Goal: Communication & Community: Ask a question

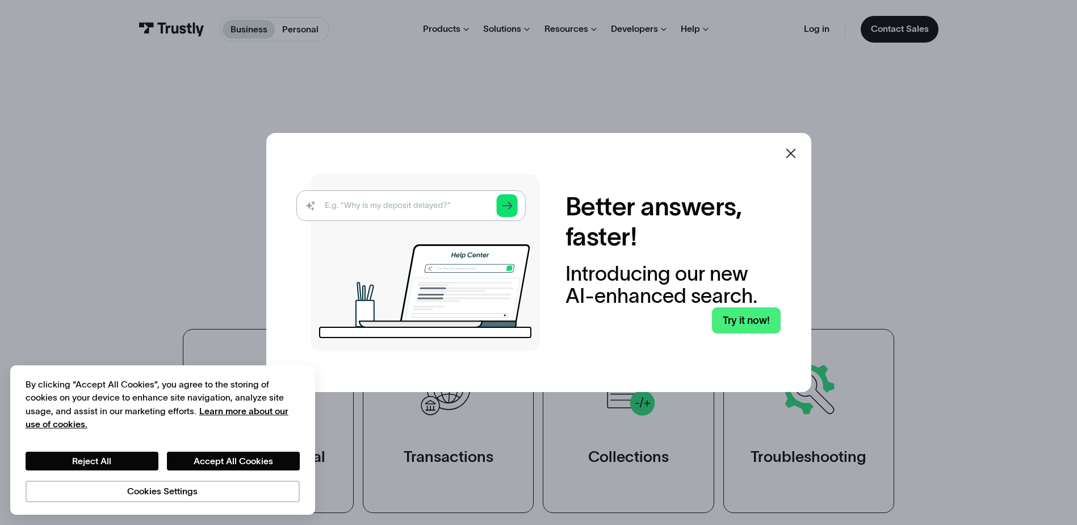
click at [449, 202] on img at bounding box center [418, 262] width 244 height 177
click at [795, 151] on icon at bounding box center [791, 154] width 10 height 10
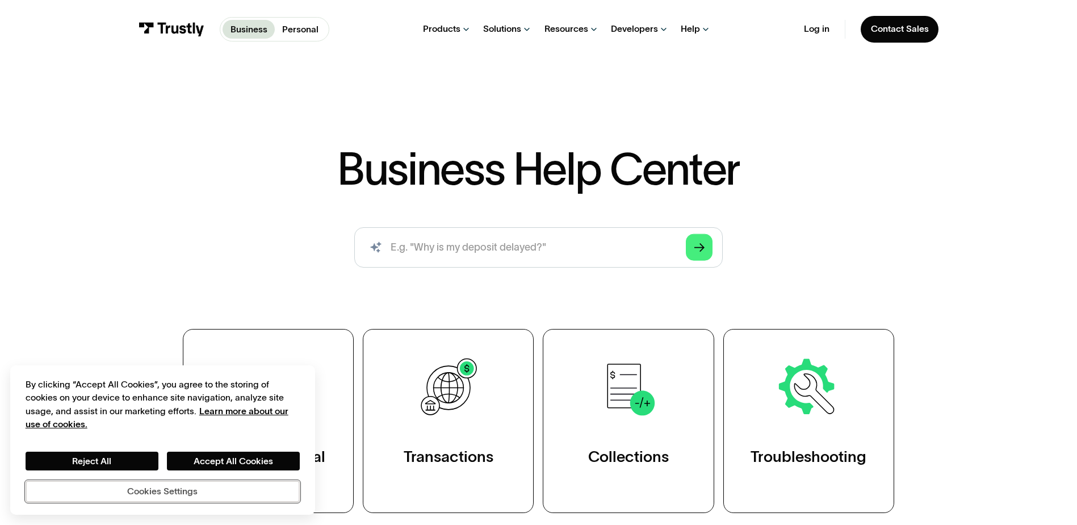
click at [176, 493] on button "Cookies Settings" at bounding box center [163, 491] width 274 height 22
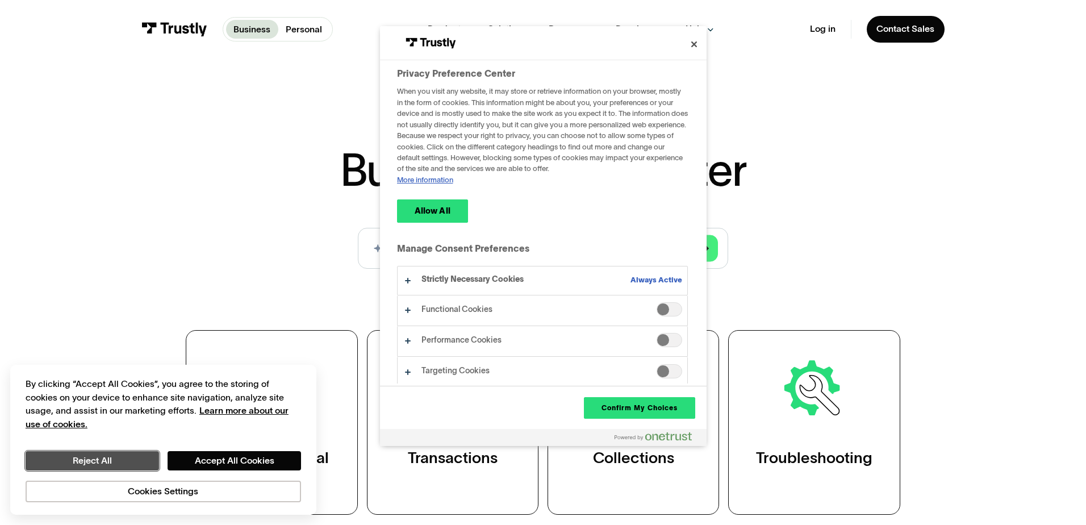
click at [122, 458] on button "Reject All" at bounding box center [92, 460] width 133 height 19
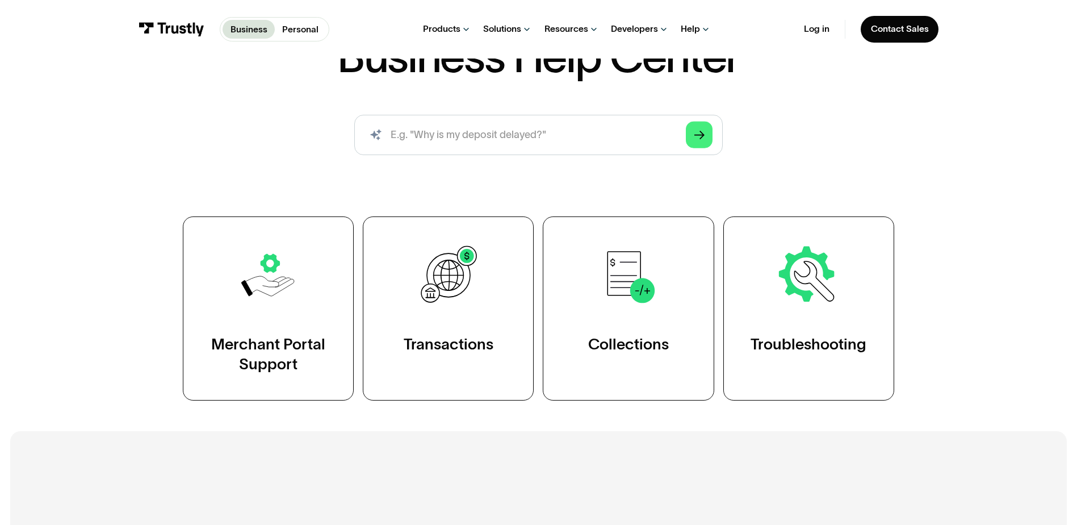
scroll to position [114, 0]
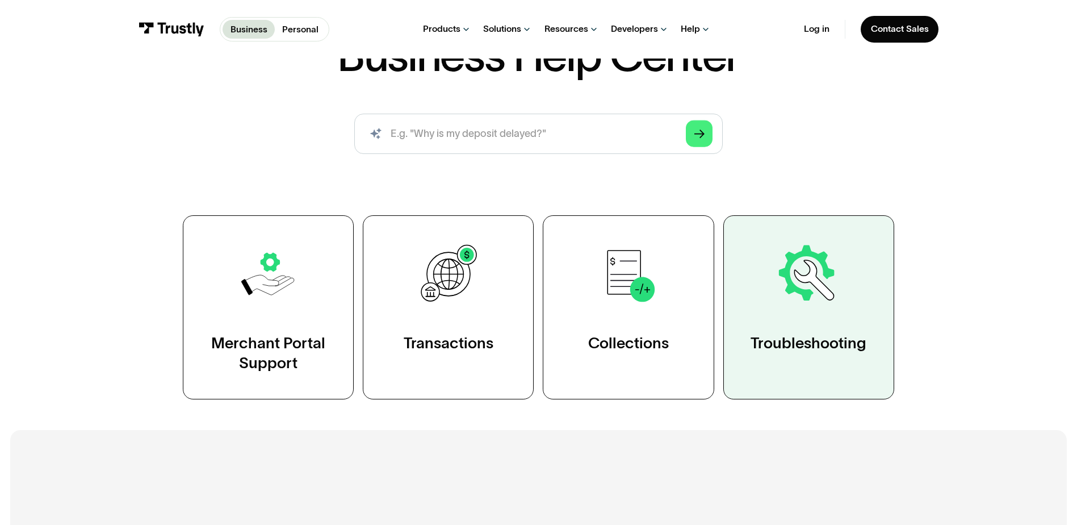
click at [789, 293] on img at bounding box center [809, 274] width 66 height 66
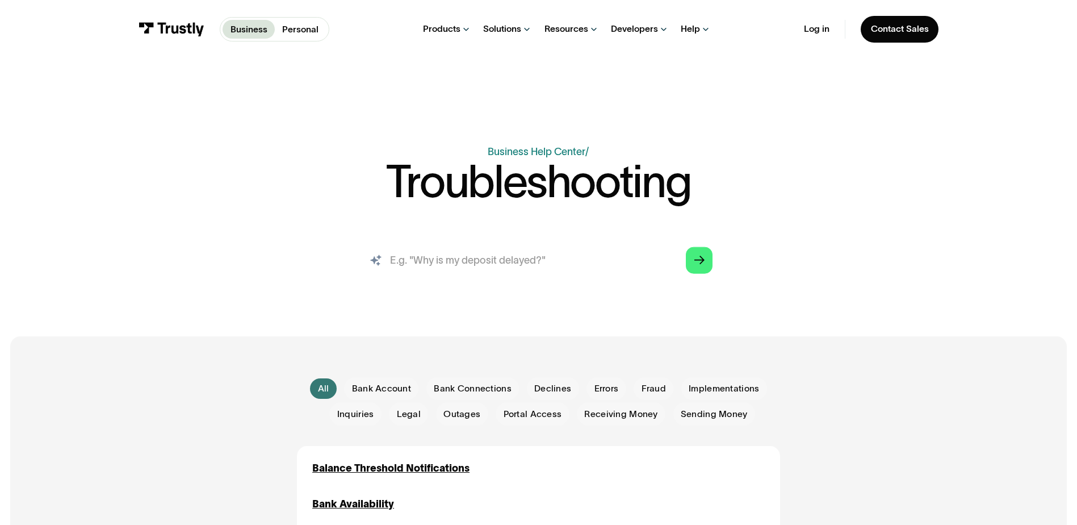
click at [481, 265] on input "search" at bounding box center [538, 260] width 369 height 41
type input "Why is Endeavor Bank not listed as a bank when trying to pay"
click at [692, 260] on link "Arrow Right" at bounding box center [699, 259] width 27 height 27
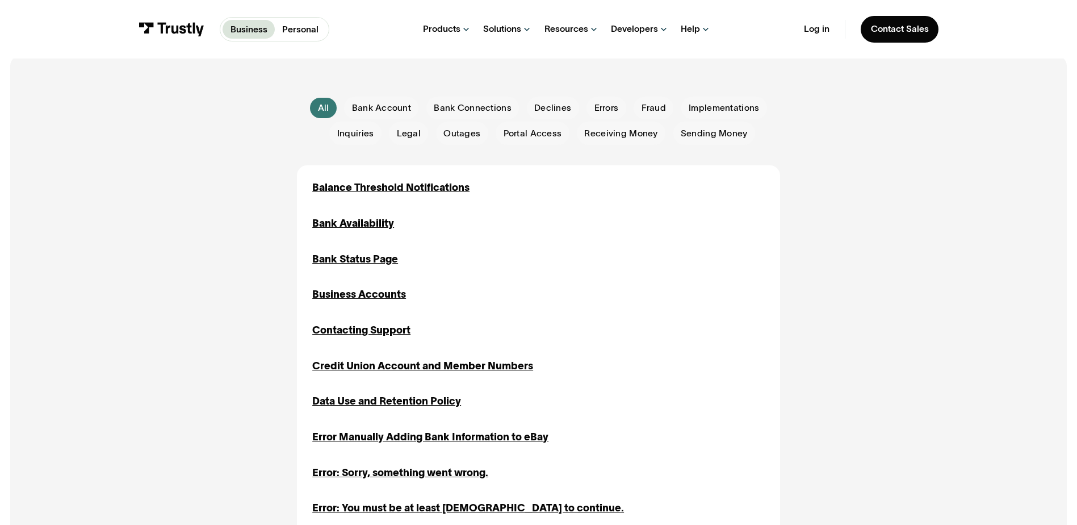
scroll to position [284, 0]
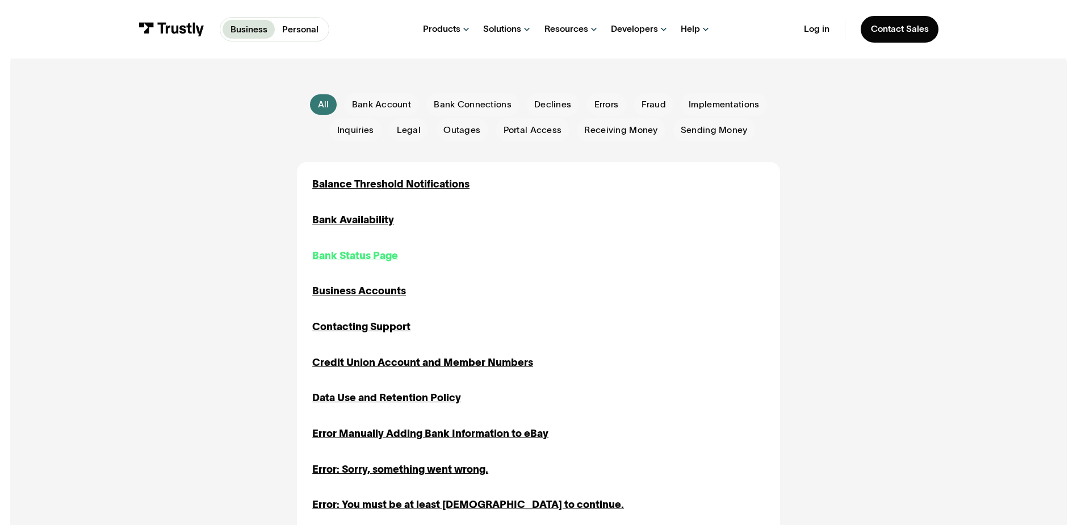
click at [376, 258] on div "Bank Status Page" at bounding box center [355, 255] width 86 height 15
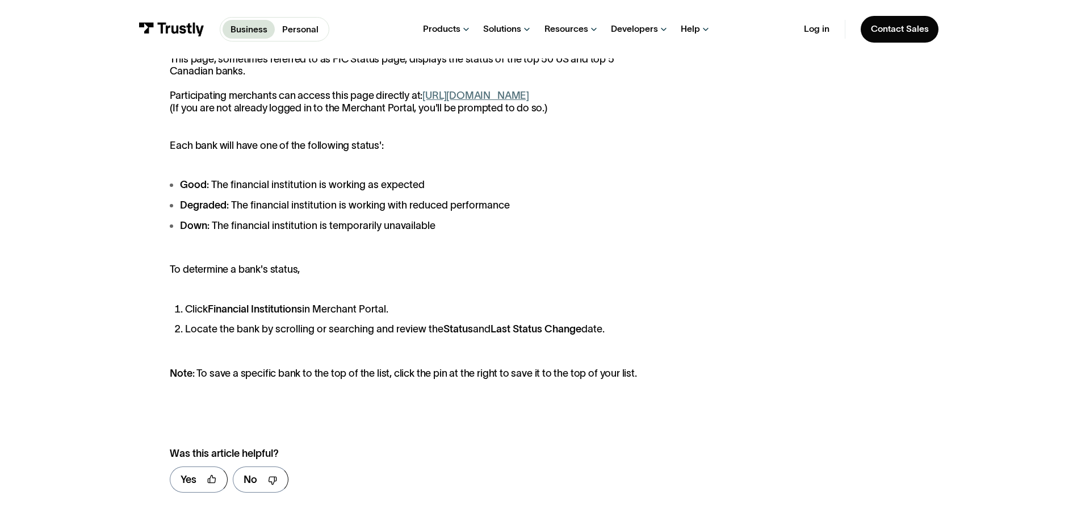
scroll to position [284, 0]
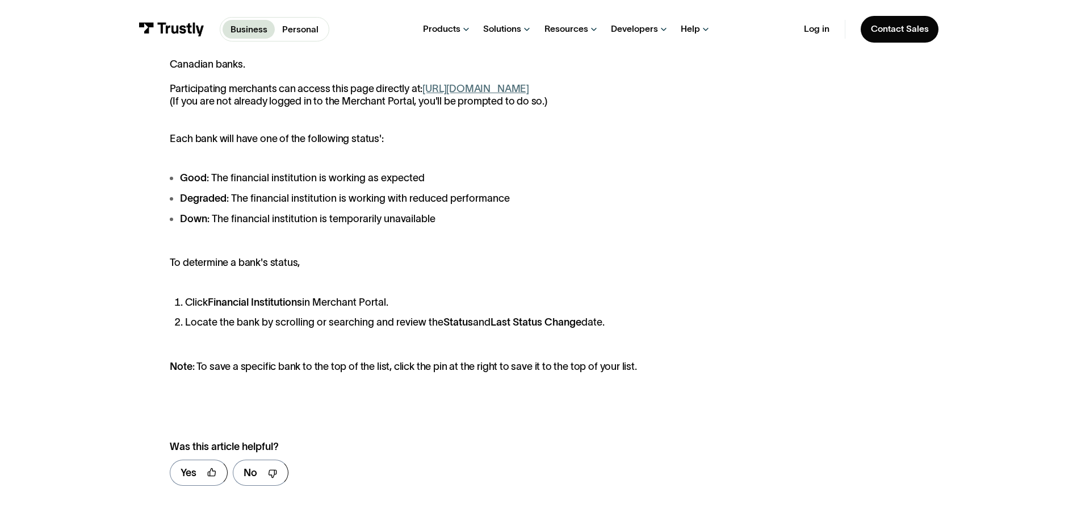
click at [514, 90] on link "https://paywithmybank.com/merchant-portal/fi_status" at bounding box center [475, 88] width 107 height 11
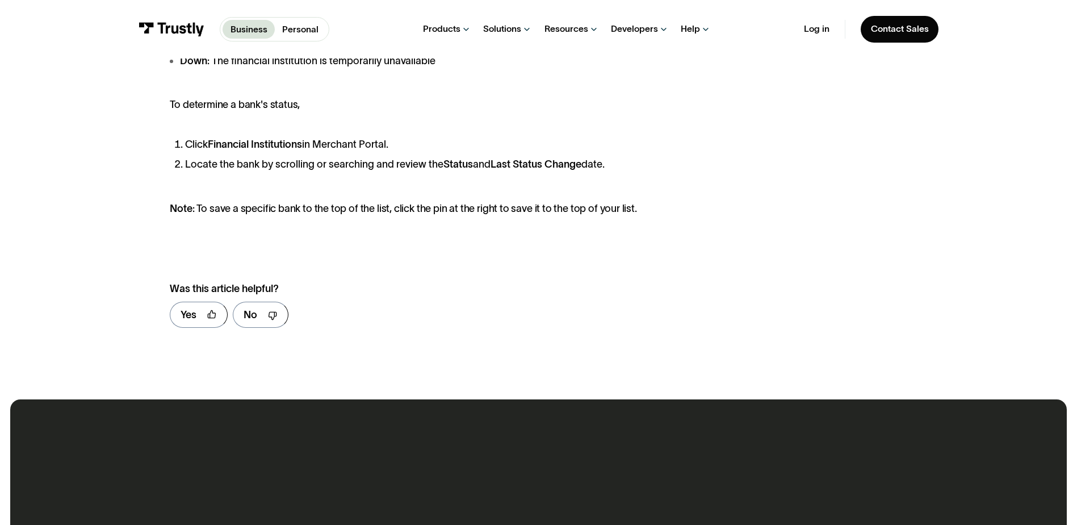
scroll to position [454, 0]
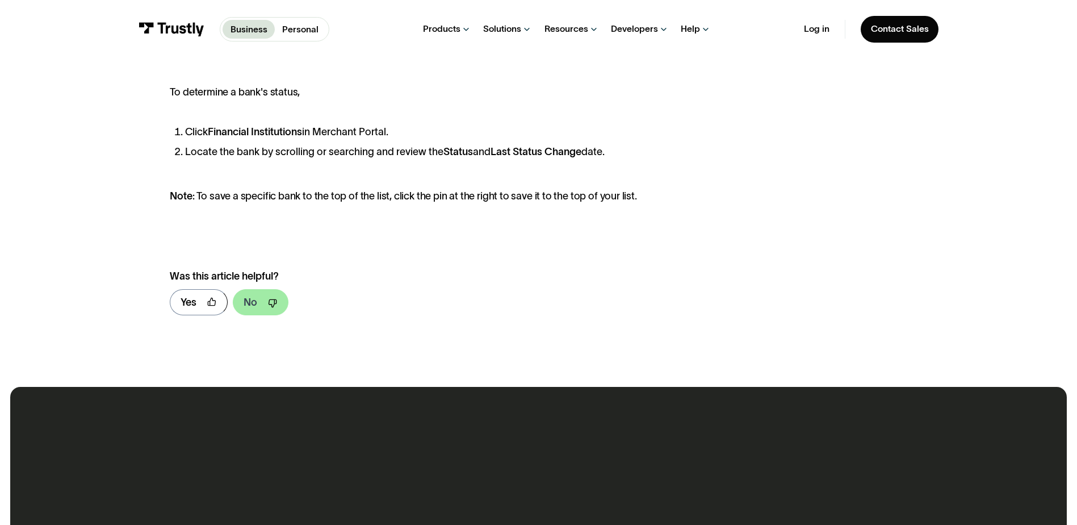
click at [251, 310] on div "No" at bounding box center [251, 302] width 14 height 15
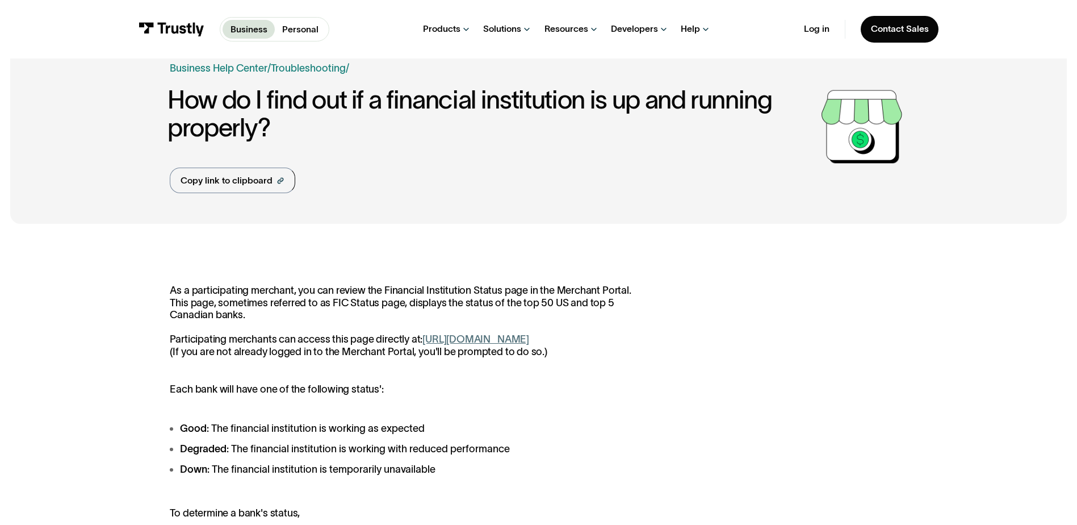
scroll to position [0, 0]
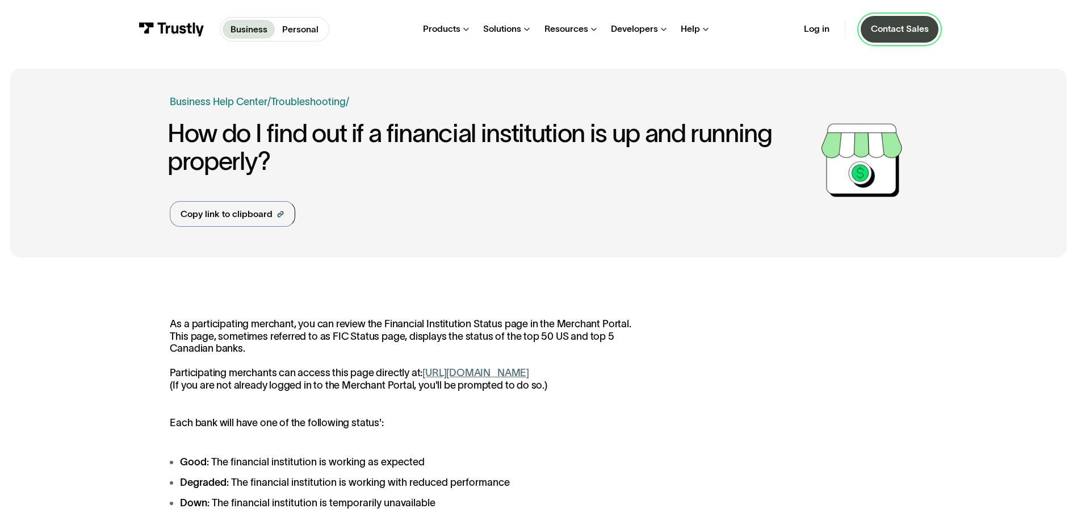
click at [894, 30] on div "Contact Sales" at bounding box center [900, 28] width 58 height 11
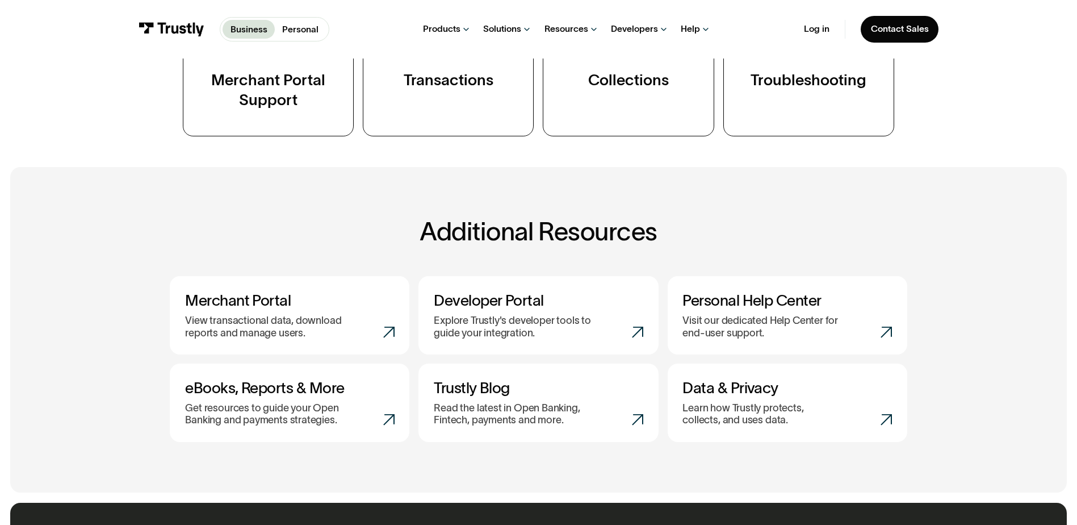
scroll to position [397, 0]
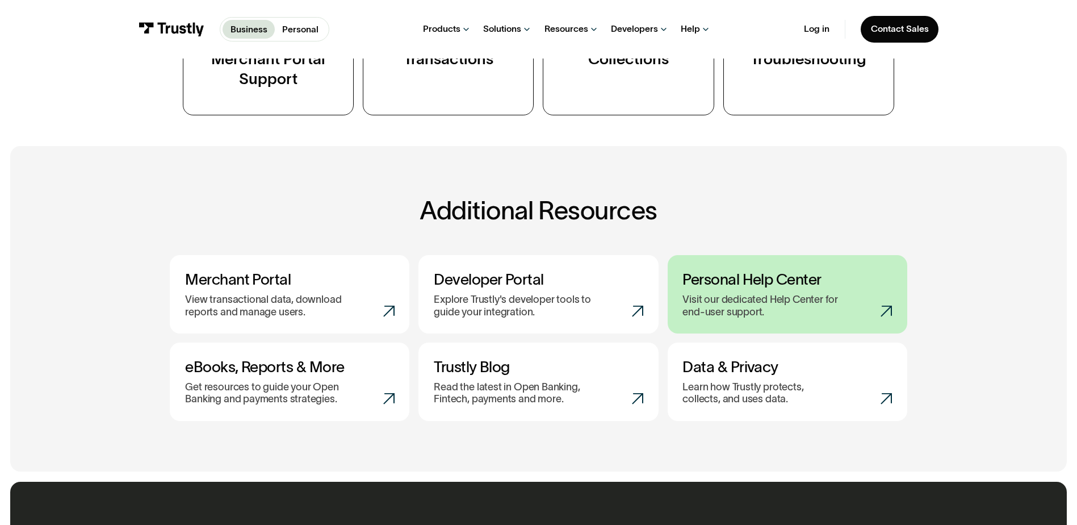
click at [878, 311] on div "Visit our dedicated Help Center for end-user support." at bounding box center [786, 306] width 209 height 24
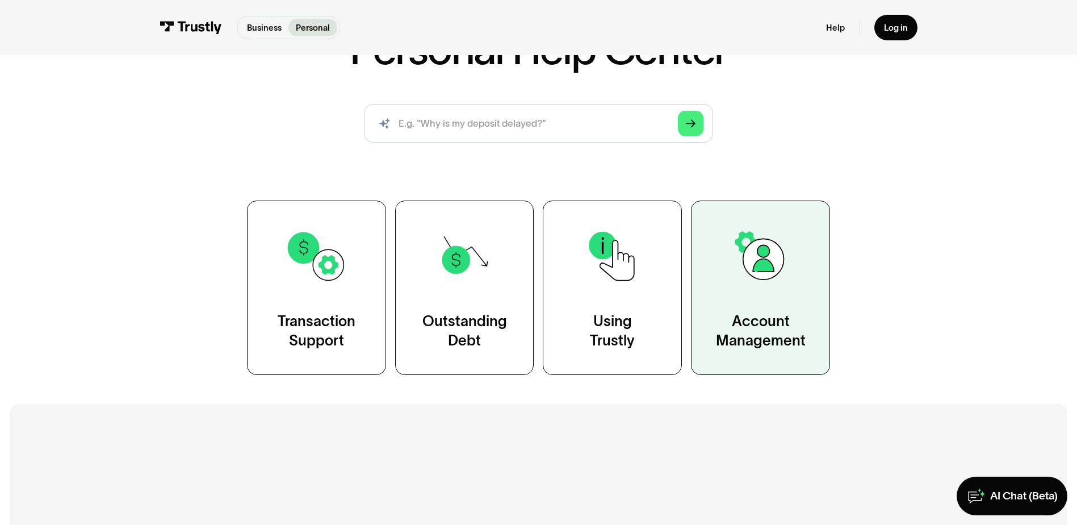
scroll to position [114, 0]
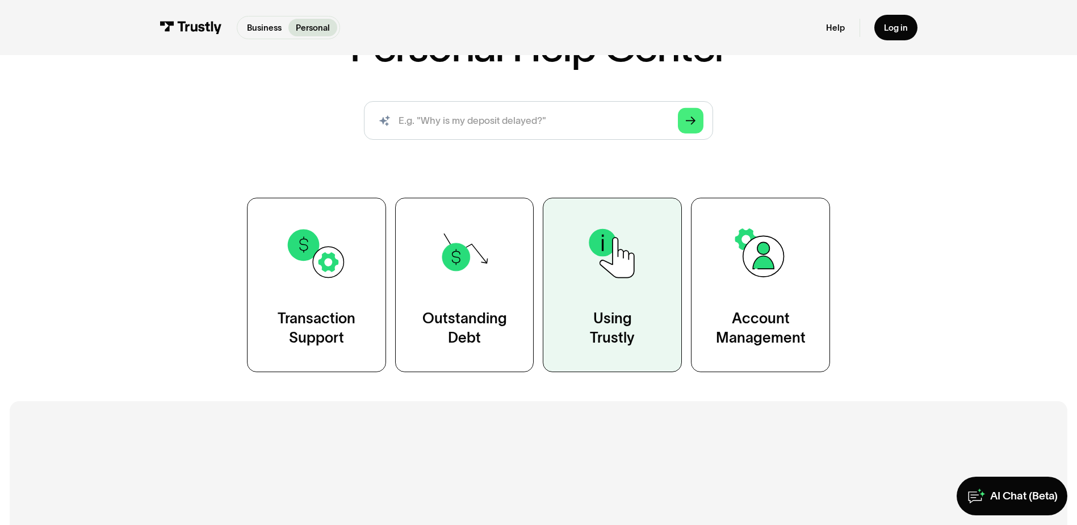
click at [616, 274] on img at bounding box center [612, 253] width 62 height 62
click at [612, 296] on link "Using Trustly" at bounding box center [612, 285] width 139 height 174
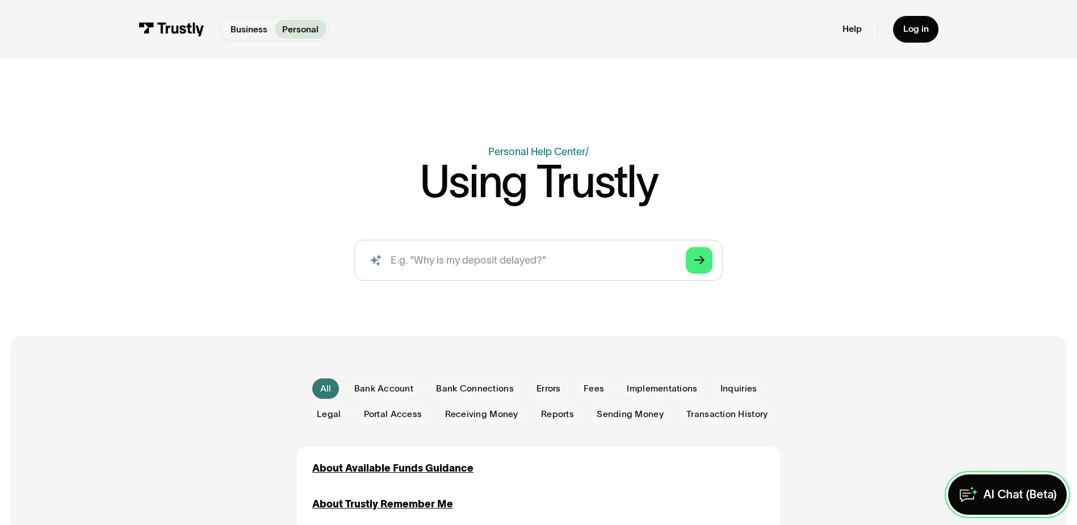
click at [1011, 489] on div "AI Chat (Beta)" at bounding box center [1019, 494] width 73 height 15
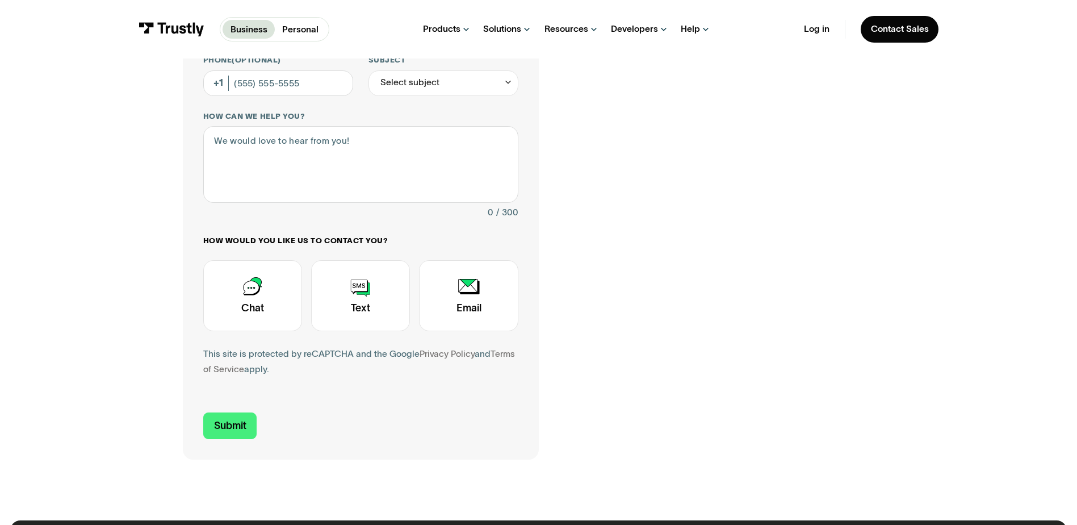
scroll to position [284, 0]
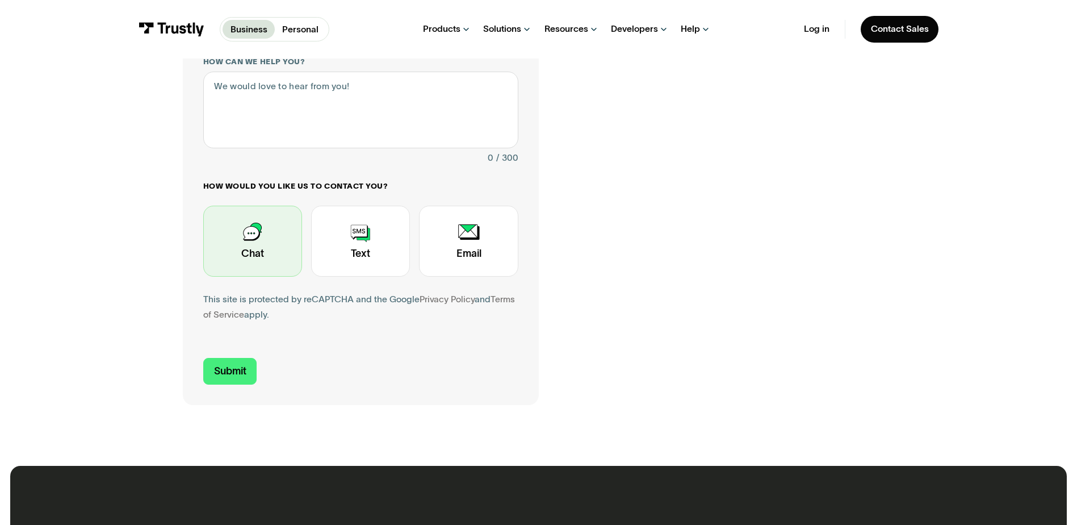
click at [274, 236] on div "Contact Trustly Support" at bounding box center [252, 241] width 99 height 71
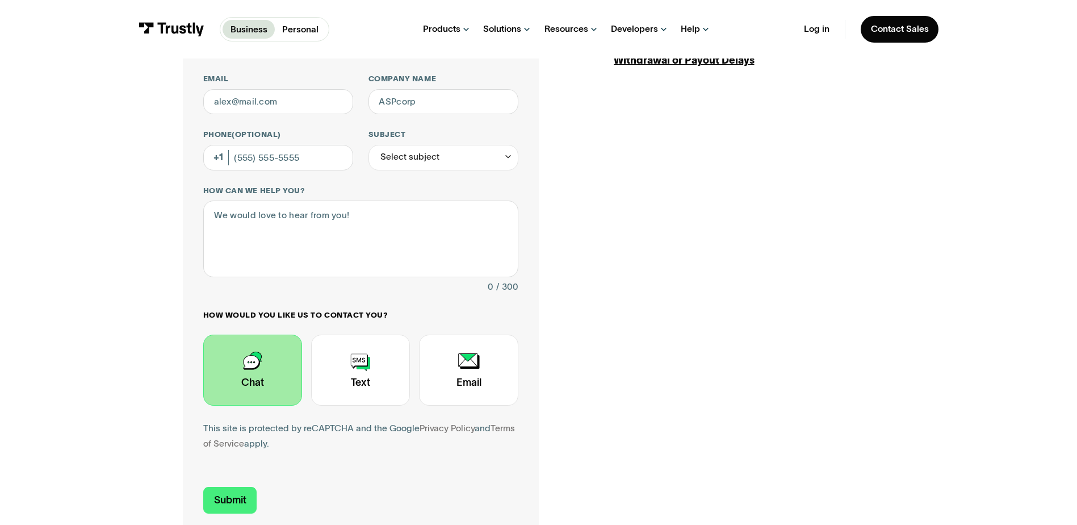
scroll to position [0, 0]
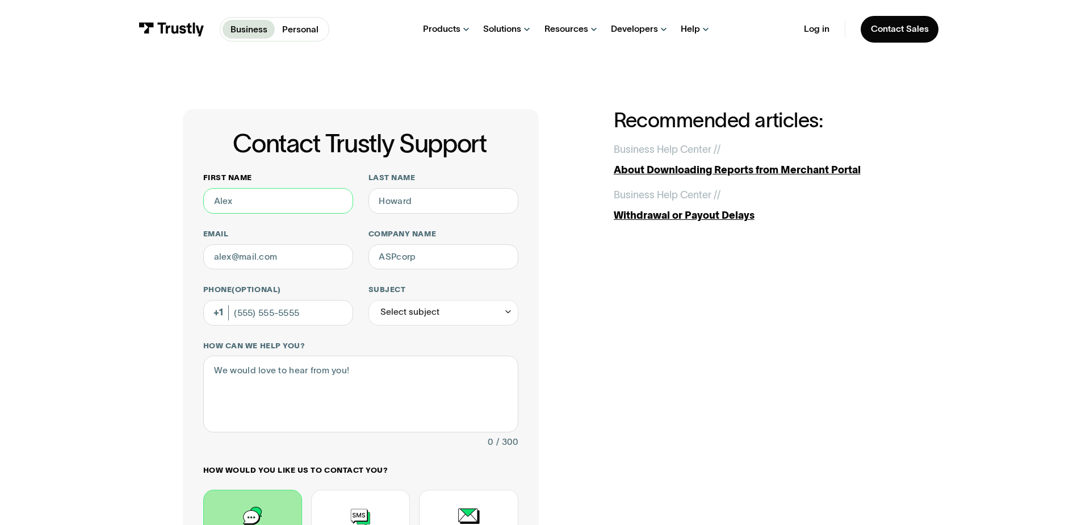
click at [315, 204] on input "First name" at bounding box center [278, 201] width 150 height 26
type input "[PERSON_NAME]"
type input "[EMAIL_ADDRESS][DOMAIN_NAME]"
type input "616348520"
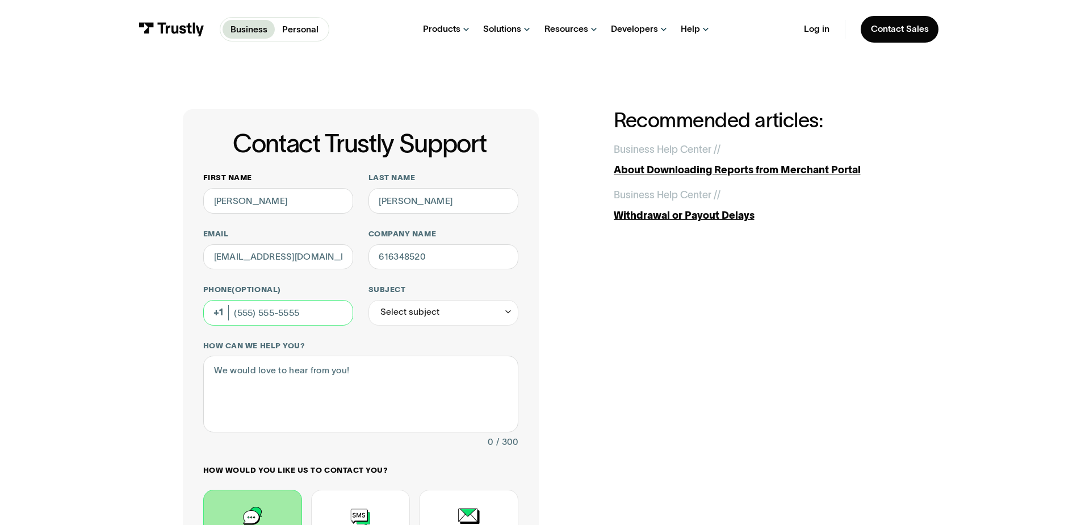
type input "[PHONE_NUMBER]"
click at [320, 253] on input "[EMAIL_ADDRESS][DOMAIN_NAME]" at bounding box center [278, 257] width 150 height 26
drag, startPoint x: 324, startPoint y: 257, endPoint x: 0, endPoint y: 258, distance: 324.2
click at [0, 258] on html "Business Personal Business Personal Products Open Banking Payments Trustly Pay …" at bounding box center [538, 262] width 1077 height 525
click at [257, 254] on input "Email" at bounding box center [278, 257] width 150 height 26
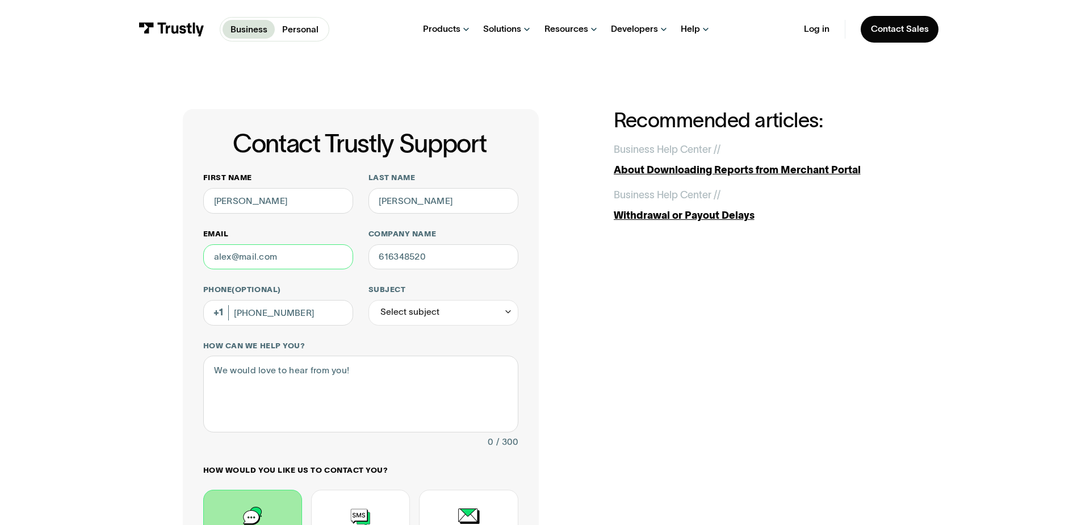
type input "[EMAIL_ADDRESS][DOMAIN_NAME]"
click at [471, 256] on input "616348520" at bounding box center [444, 257] width 150 height 26
drag, startPoint x: 479, startPoint y: 257, endPoint x: 270, endPoint y: 257, distance: 209.0
click at [270, 257] on div "First name [PERSON_NAME] Last name [PERSON_NAME] Email [EMAIL_ADDRESS][DOMAIN_N…" at bounding box center [360, 397] width 315 height 449
type input "Endeavor Bank"
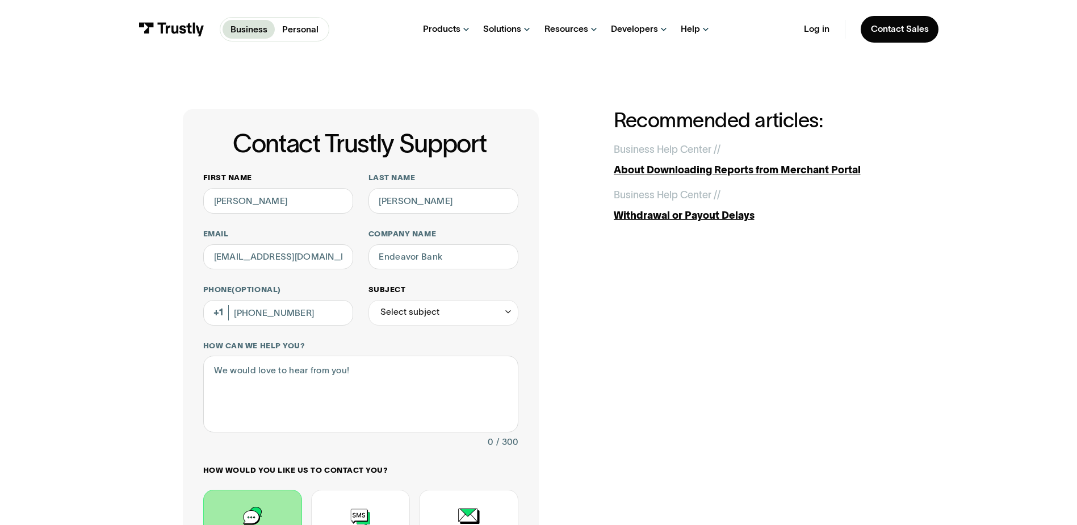
click at [447, 314] on div "Select subject" at bounding box center [444, 313] width 150 height 26
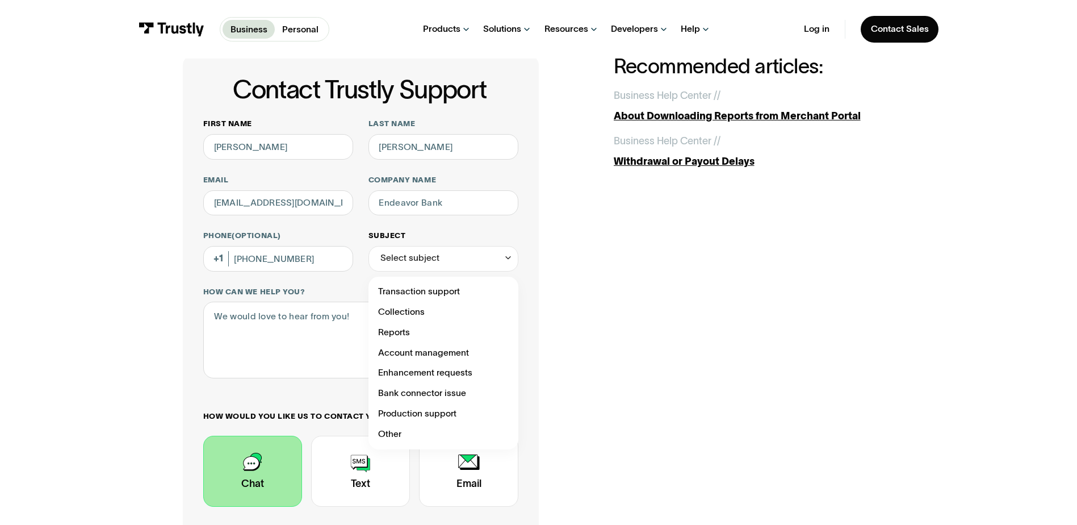
scroll to position [57, 0]
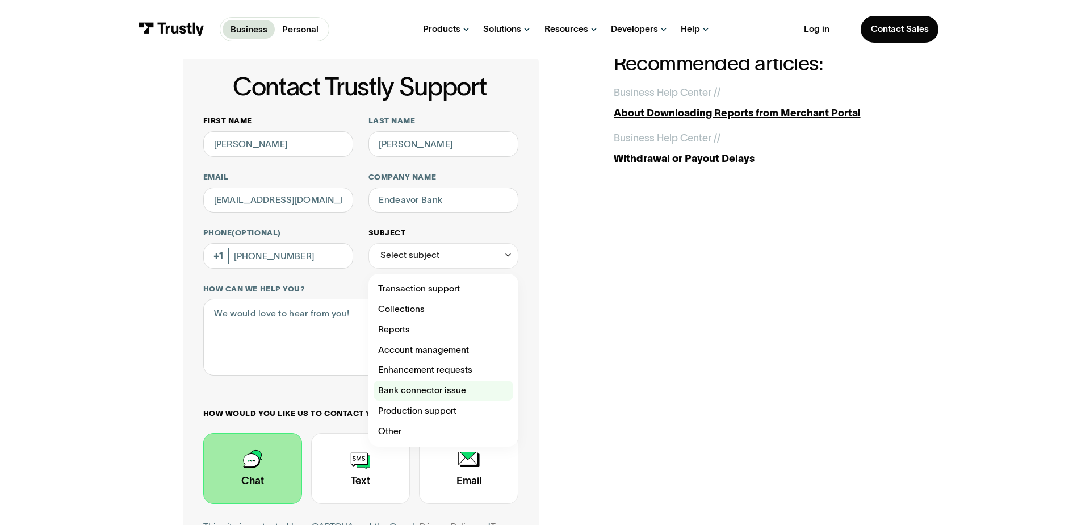
click at [454, 392] on div "Contact Trustly Support" at bounding box center [444, 390] width 140 height 20
type input "**********"
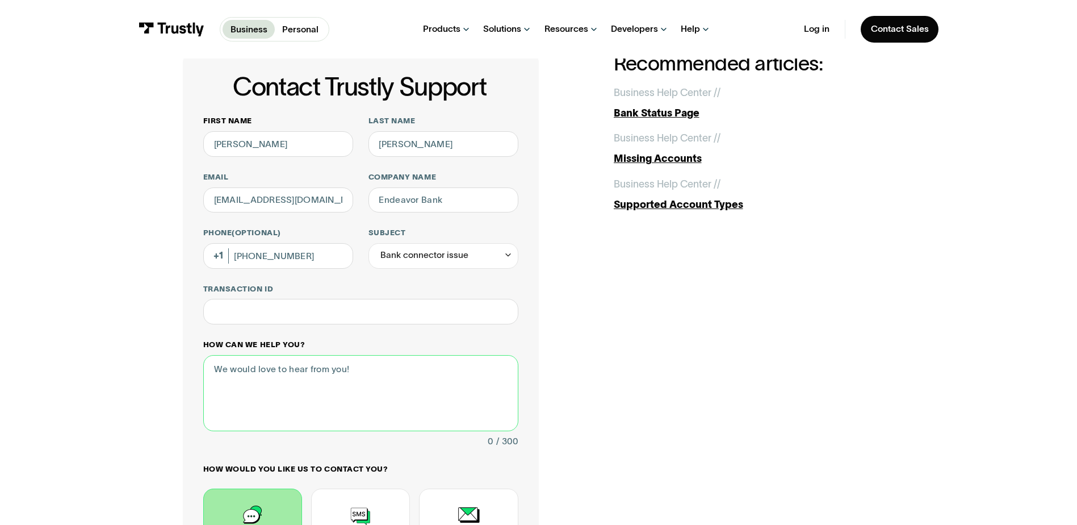
click at [262, 370] on textarea "How can we help you?" at bounding box center [360, 393] width 315 height 76
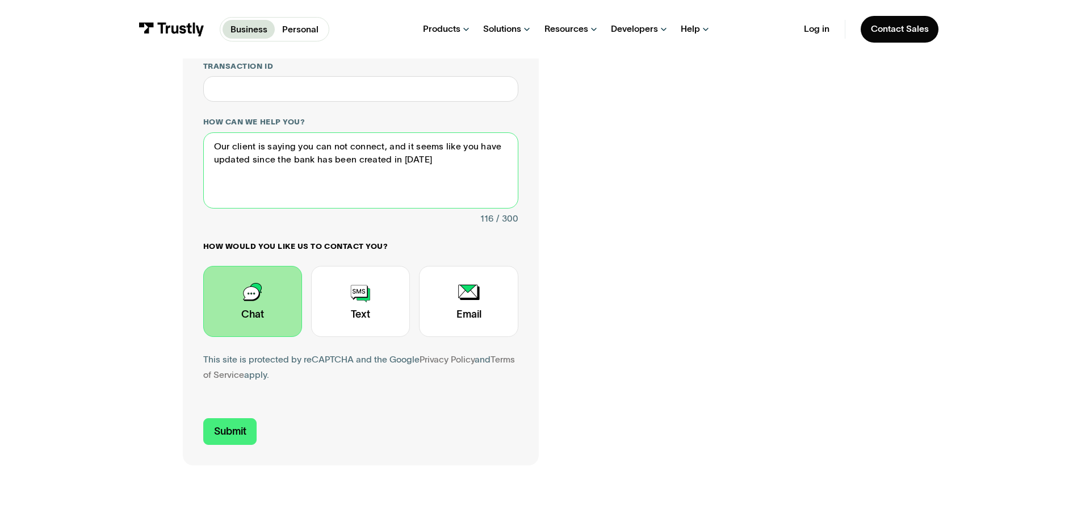
scroll to position [284, 0]
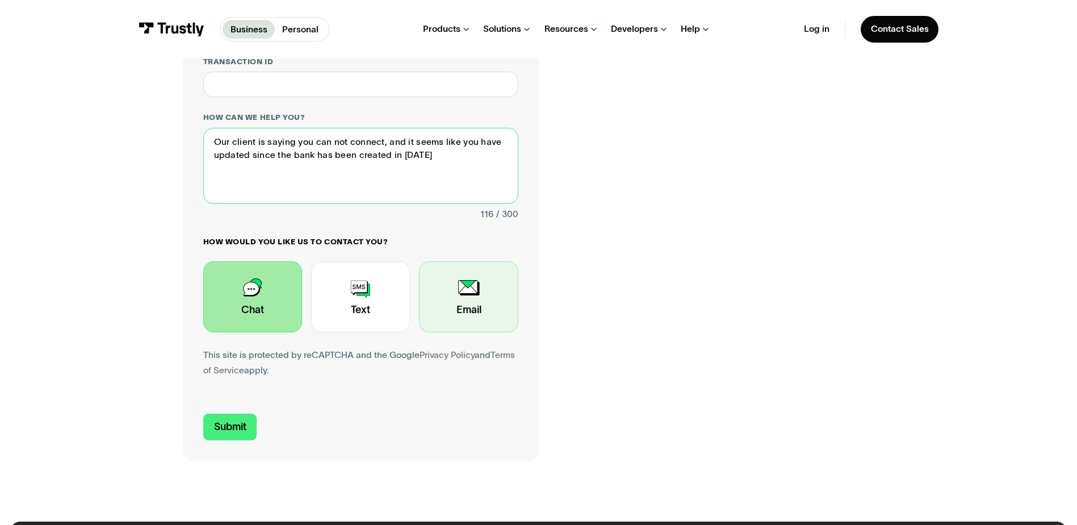
type textarea "Our client is saying you can not connect, and it seems like you have updated si…"
click at [475, 302] on div "Contact Trustly Support" at bounding box center [468, 296] width 99 height 71
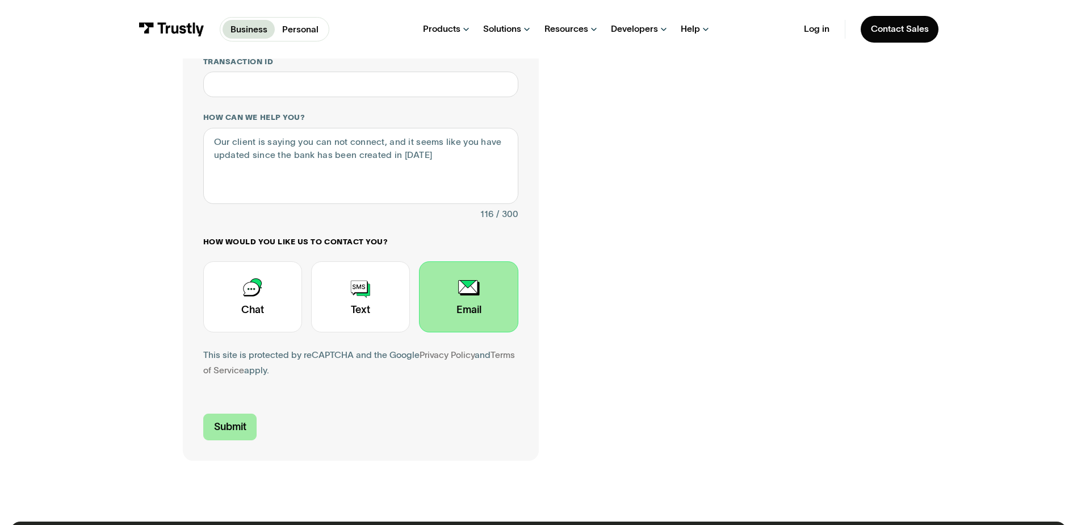
click at [235, 433] on input "Submit" at bounding box center [230, 426] width 54 height 27
type input "+18588372540"
